Goal: Task Accomplishment & Management: Complete application form

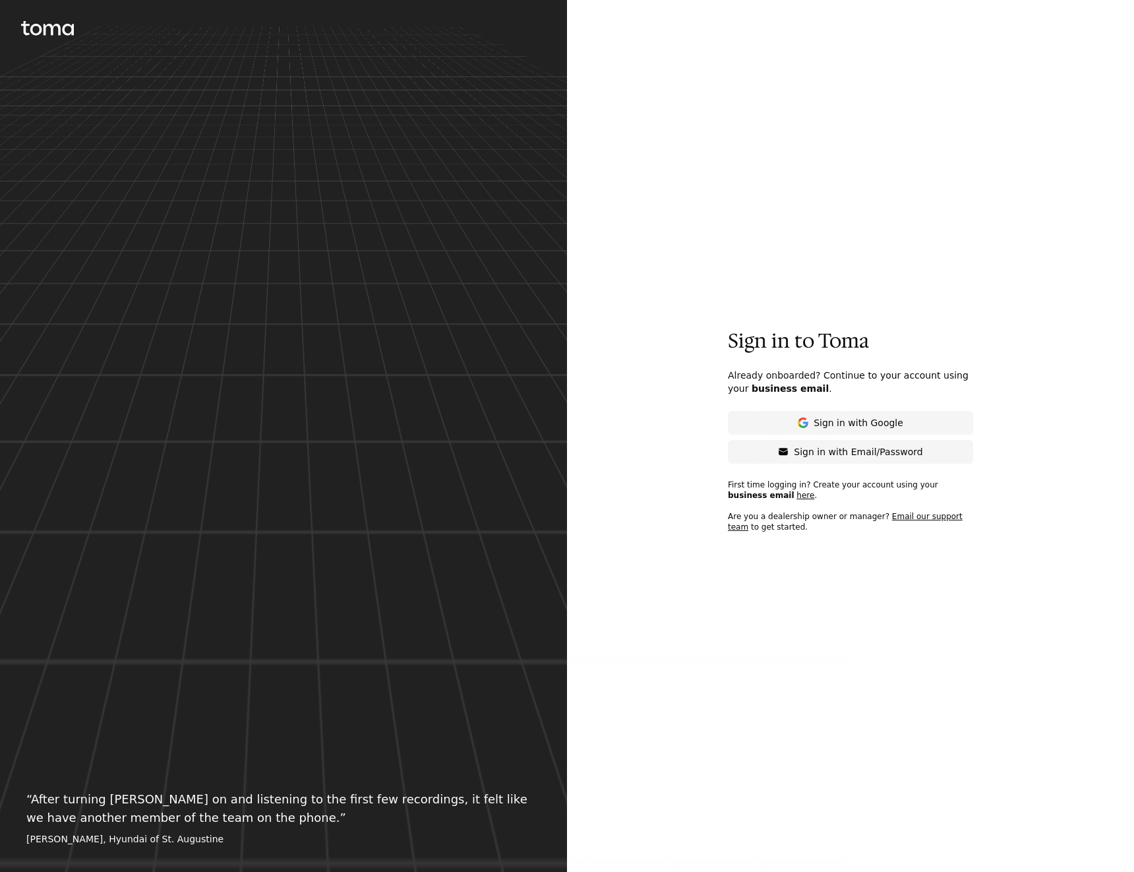
click at [794, 491] on span "business email" at bounding box center [761, 495] width 67 height 9
click at [767, 495] on p "First time logging in? Create your account using your business email here . Are…" at bounding box center [850, 510] width 245 height 63
click at [796, 494] on link "here" at bounding box center [805, 495] width 18 height 9
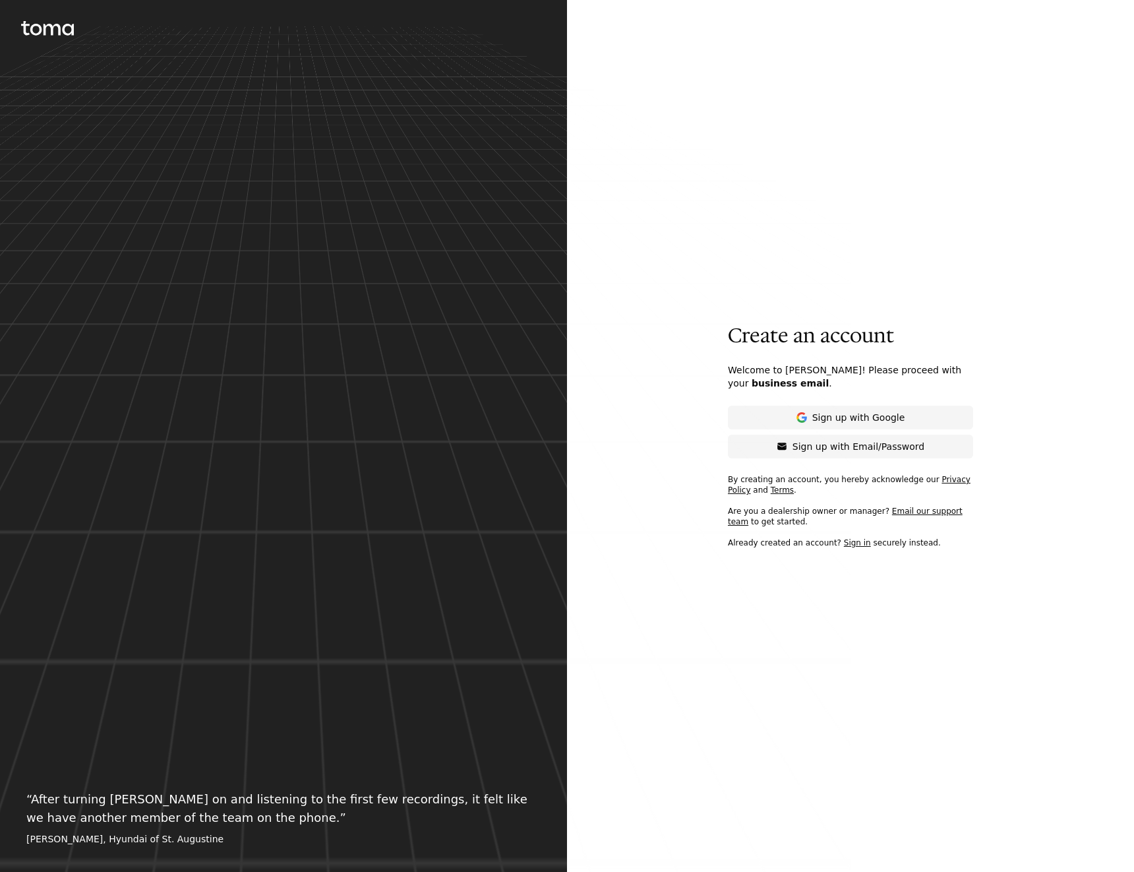
click at [814, 423] on p "Sign up with Google" at bounding box center [858, 417] width 93 height 13
